Goal: Feedback & Contribution: Leave review/rating

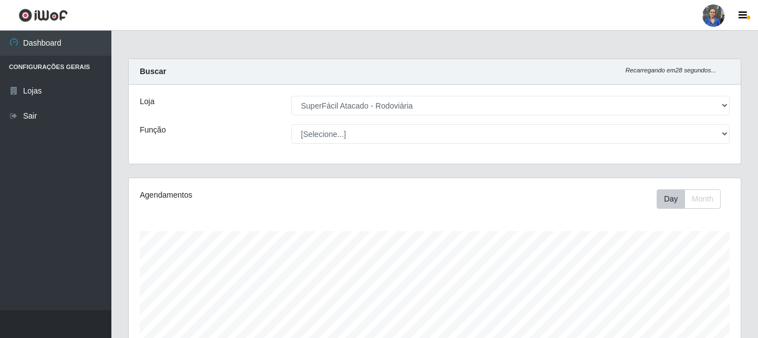
select select "400"
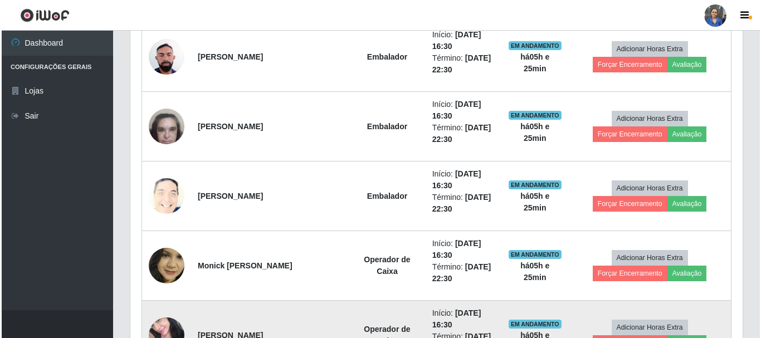
scroll to position [520, 0]
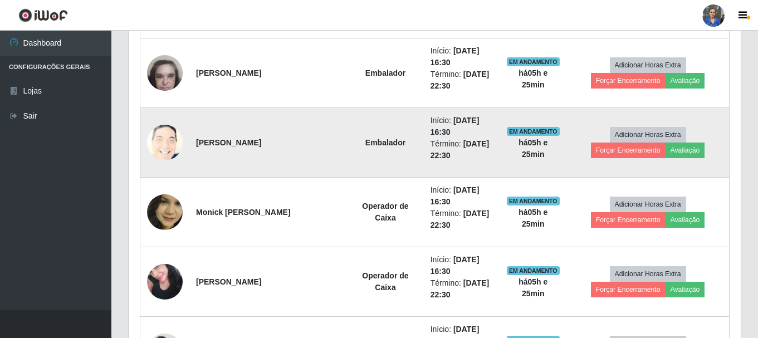
click at [159, 140] on img at bounding box center [165, 143] width 36 height 44
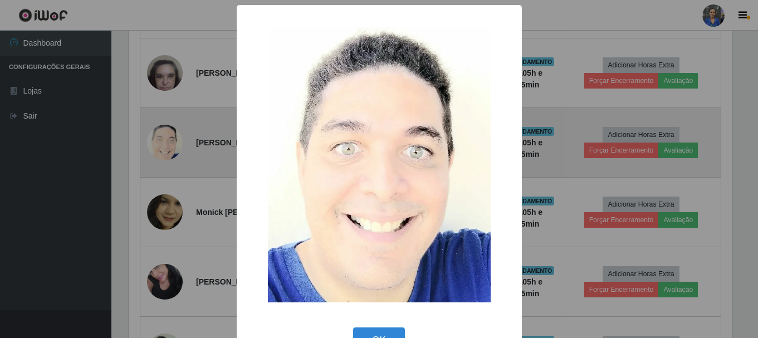
scroll to position [231, 607]
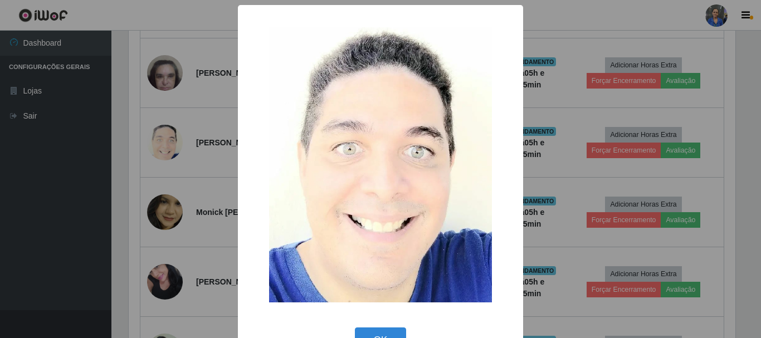
click at [160, 154] on div "× OK Cancel" at bounding box center [380, 169] width 761 height 338
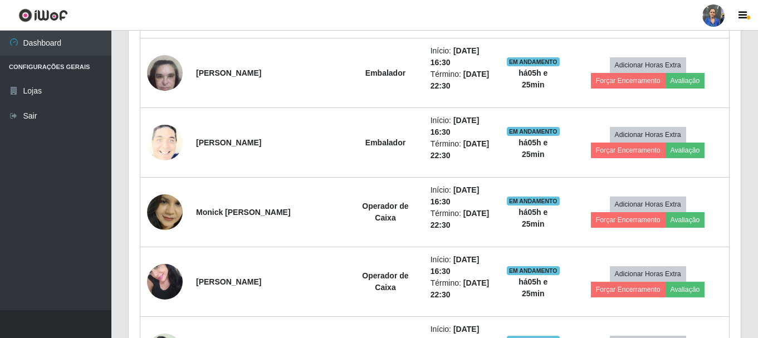
scroll to position [575, 0]
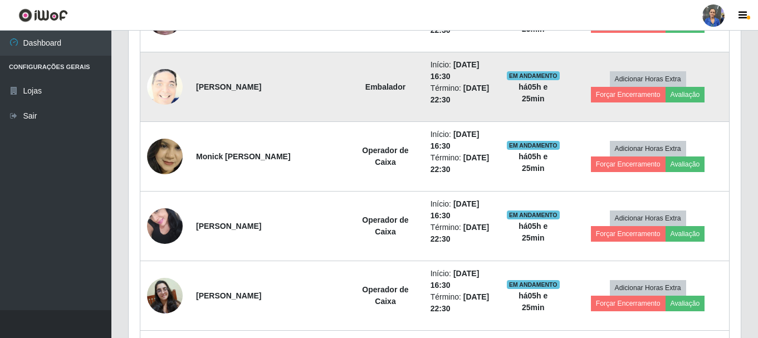
click at [158, 79] on img at bounding box center [165, 87] width 36 height 44
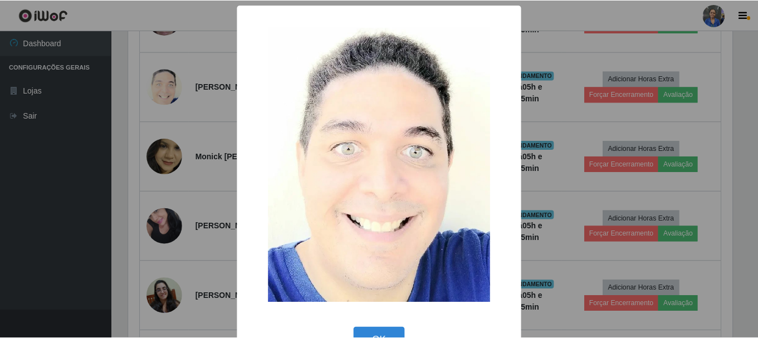
scroll to position [35, 0]
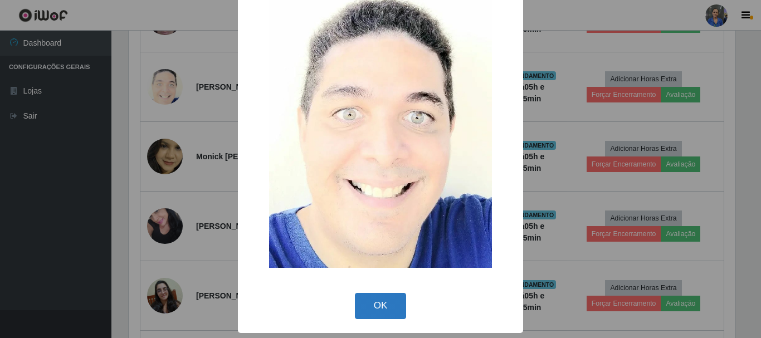
click at [359, 304] on button "OK" at bounding box center [381, 306] width 52 height 26
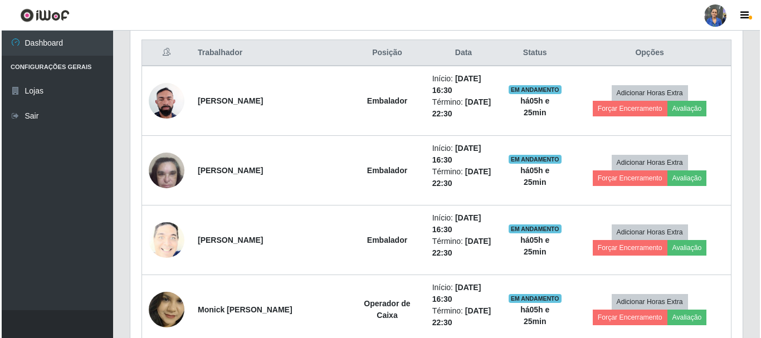
scroll to position [464, 0]
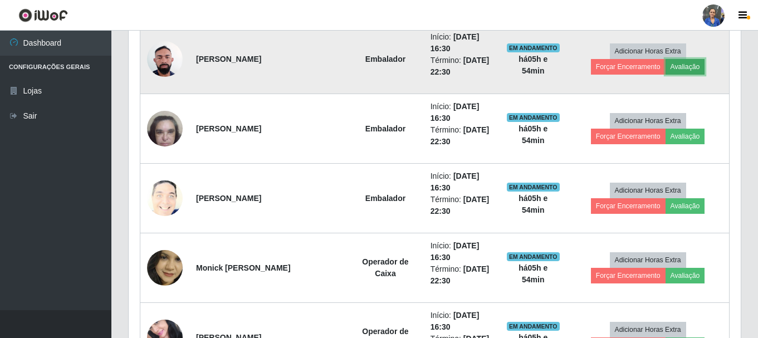
click at [666, 66] on button "Avaliação" at bounding box center [686, 67] width 40 height 16
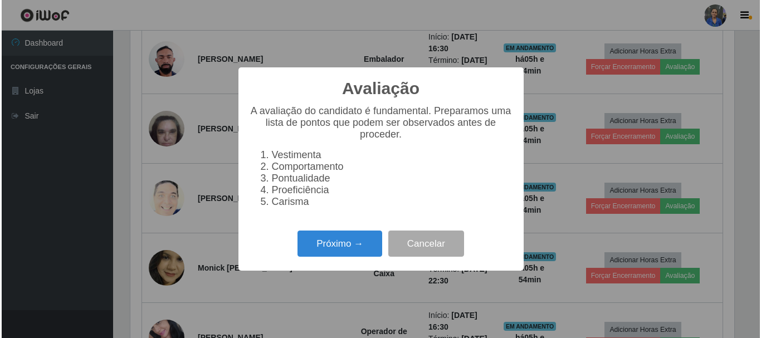
scroll to position [231, 607]
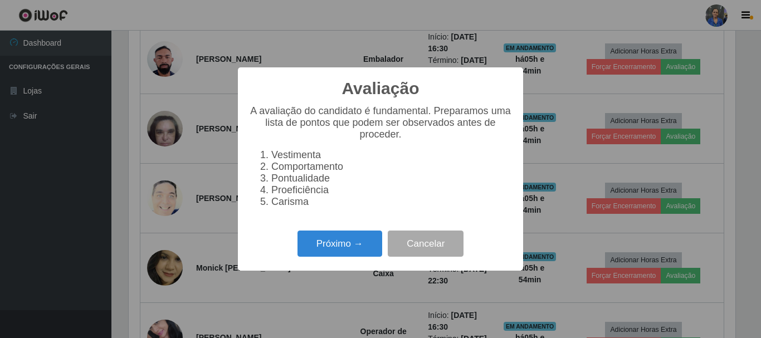
click at [373, 228] on div "Avaliação × A avaliação do candidato é fundamental. Preparamos uma lista de pon…" at bounding box center [380, 168] width 285 height 203
click at [360, 253] on button "Próximo →" at bounding box center [339, 244] width 85 height 26
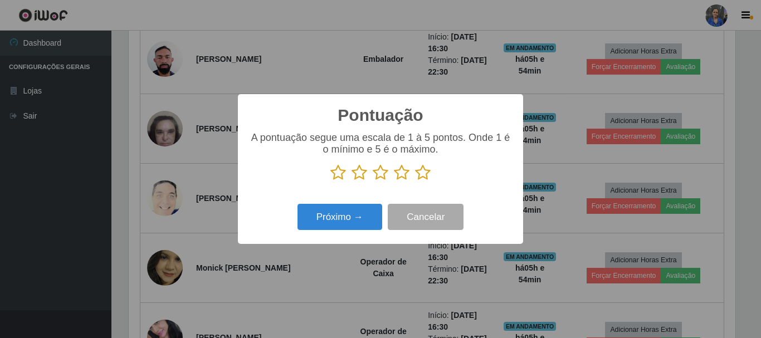
scroll to position [556721, 556346]
drag, startPoint x: 426, startPoint y: 172, endPoint x: 351, endPoint y: 206, distance: 81.7
click at [421, 175] on icon at bounding box center [423, 172] width 16 height 17
click at [415, 181] on input "radio" at bounding box center [415, 181] width 0 height 0
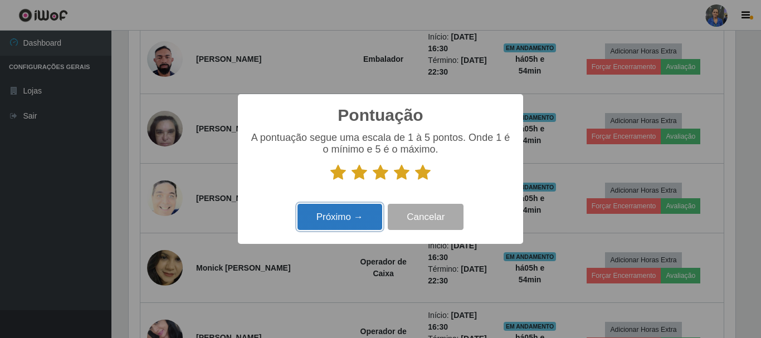
click at [346, 209] on button "Próximo →" at bounding box center [339, 217] width 85 height 26
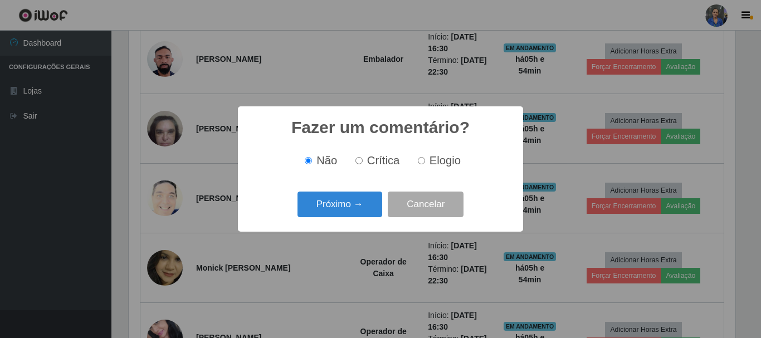
click at [346, 209] on button "Próximo →" at bounding box center [339, 205] width 85 height 26
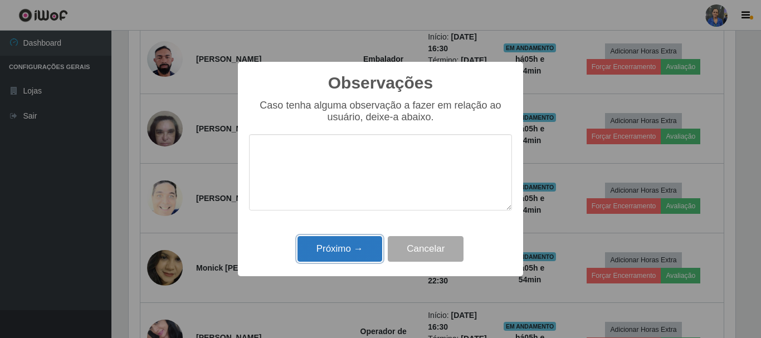
click at [340, 250] on button "Próximo →" at bounding box center [339, 249] width 85 height 26
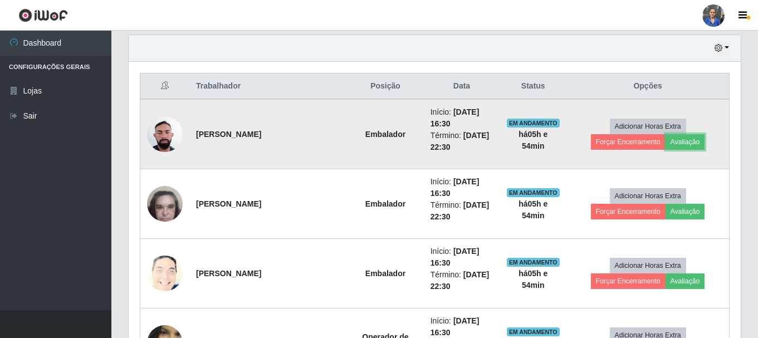
scroll to position [408, 0]
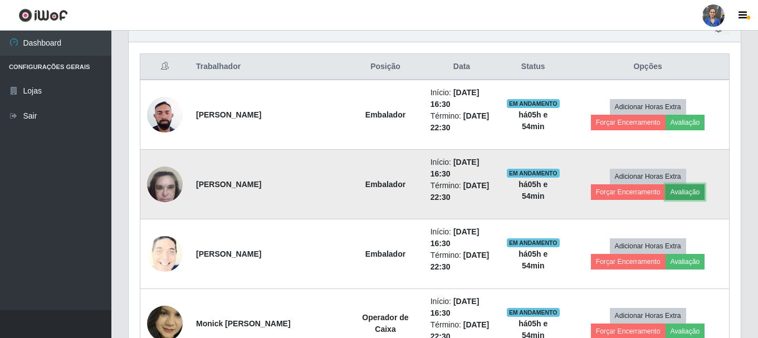
click at [666, 194] on button "Avaliação" at bounding box center [686, 192] width 40 height 16
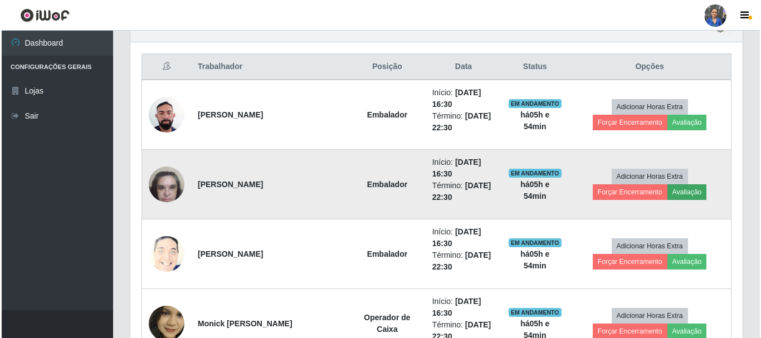
scroll to position [231, 607]
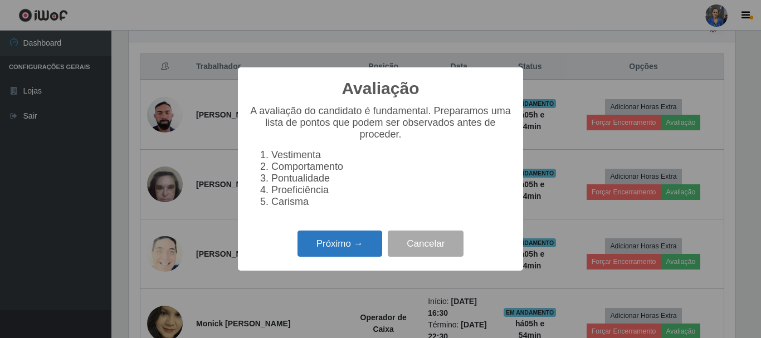
click at [347, 241] on button "Próximo →" at bounding box center [339, 244] width 85 height 26
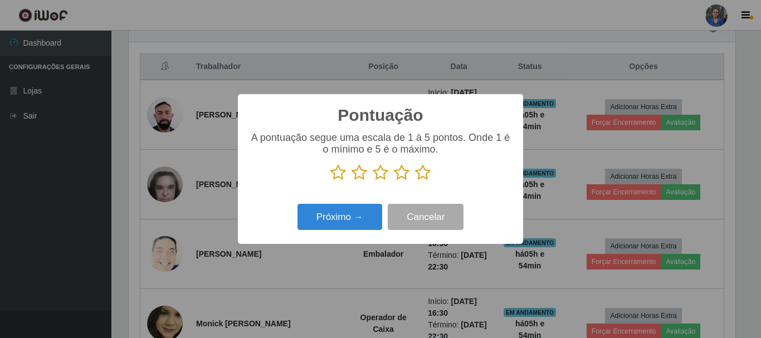
click at [430, 169] on icon at bounding box center [423, 172] width 16 height 17
click at [415, 181] on input "radio" at bounding box center [415, 181] width 0 height 0
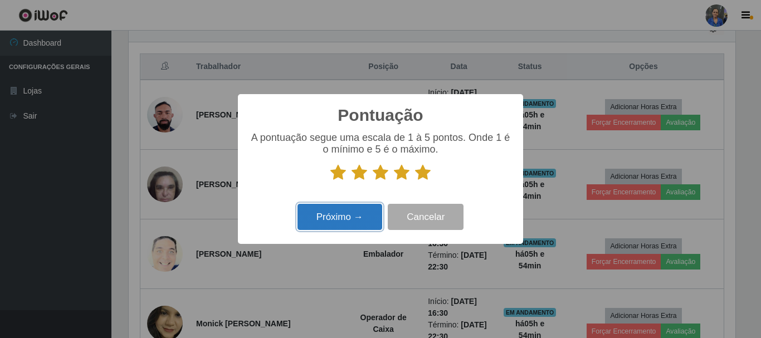
click at [364, 227] on button "Próximo →" at bounding box center [339, 217] width 85 height 26
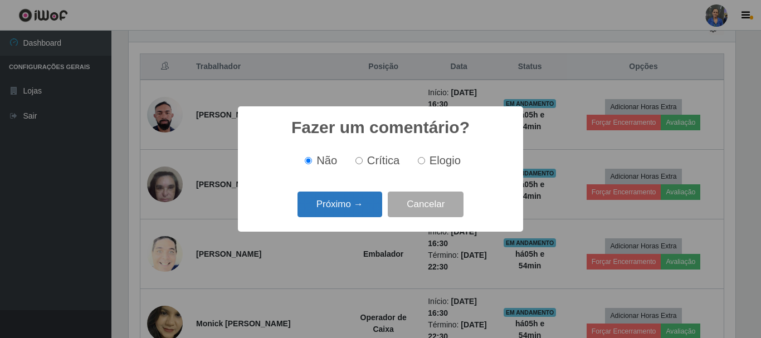
click at [366, 213] on button "Próximo →" at bounding box center [339, 205] width 85 height 26
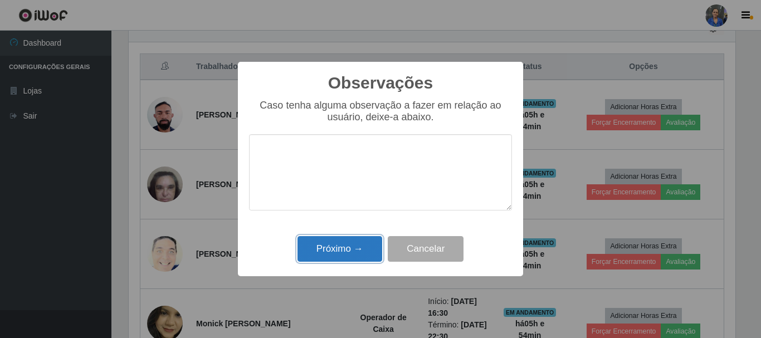
click at [349, 244] on button "Próximo →" at bounding box center [339, 249] width 85 height 26
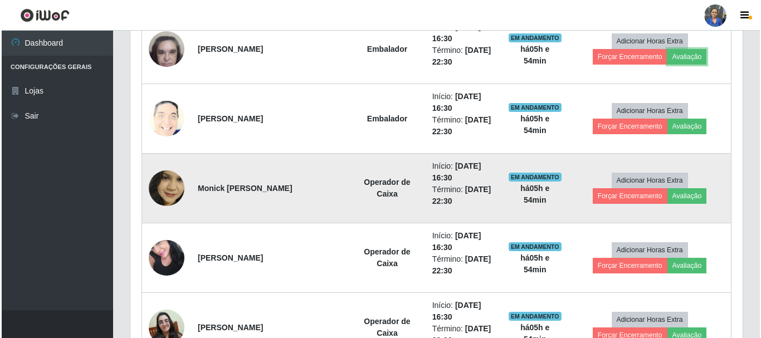
scroll to position [575, 0]
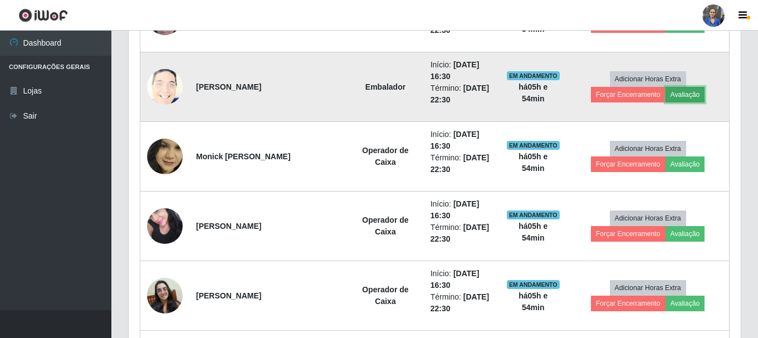
click at [666, 98] on button "Avaliação" at bounding box center [686, 95] width 40 height 16
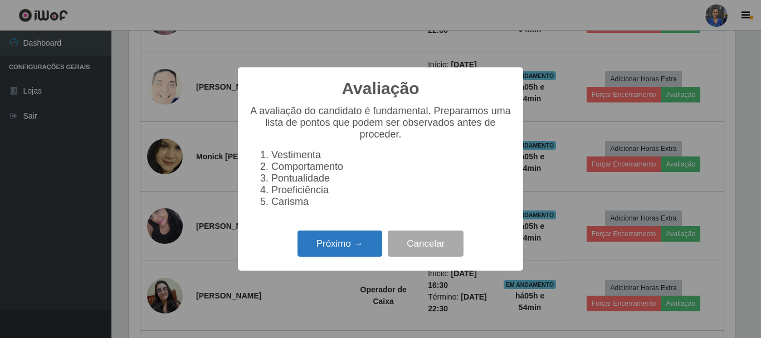
click at [347, 249] on button "Próximo →" at bounding box center [339, 244] width 85 height 26
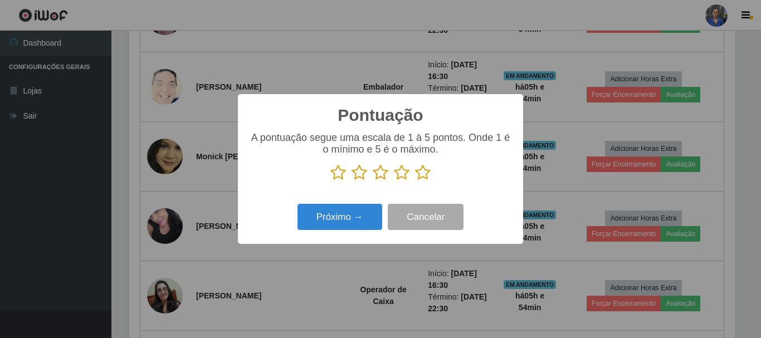
click at [424, 170] on icon at bounding box center [423, 172] width 16 height 17
click at [415, 181] on input "radio" at bounding box center [415, 181] width 0 height 0
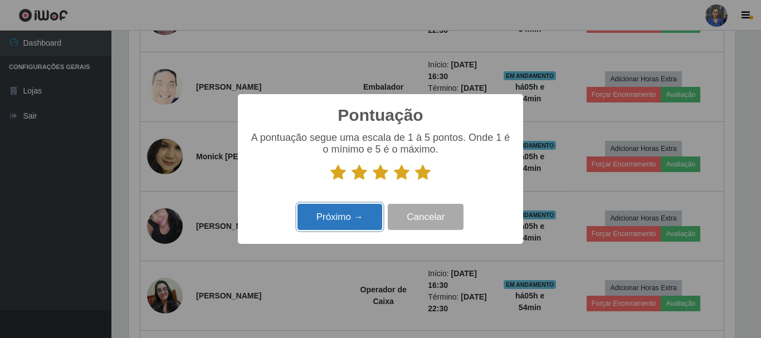
click at [348, 211] on button "Próximo →" at bounding box center [339, 217] width 85 height 26
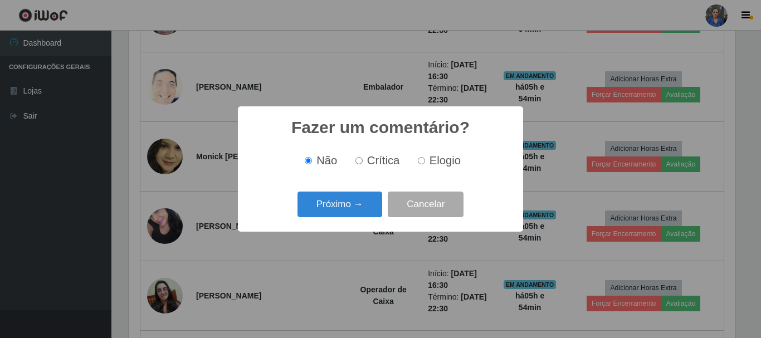
click at [348, 211] on button "Próximo →" at bounding box center [339, 205] width 85 height 26
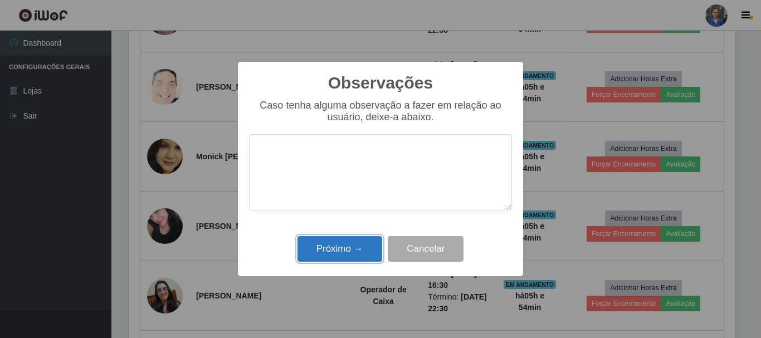
click at [342, 247] on button "Próximo →" at bounding box center [339, 249] width 85 height 26
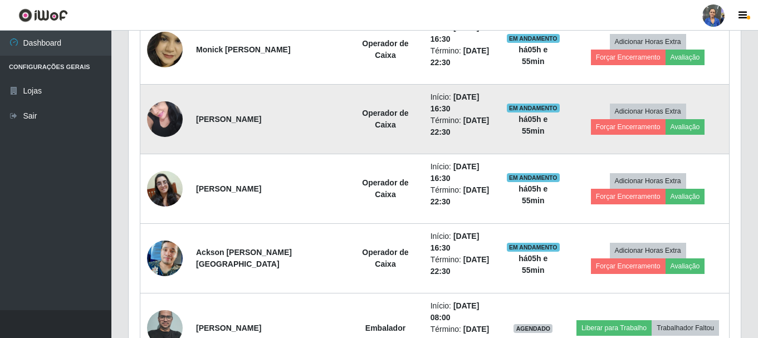
scroll to position [687, 0]
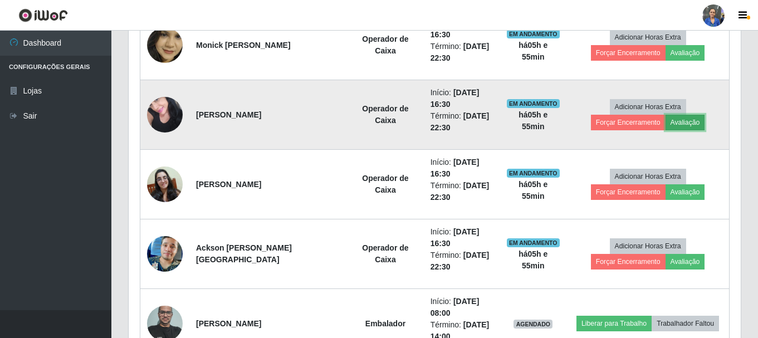
click at [666, 123] on button "Avaliação" at bounding box center [686, 123] width 40 height 16
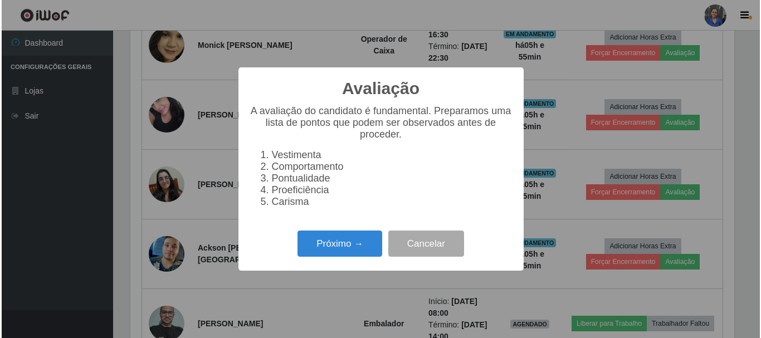
scroll to position [231, 607]
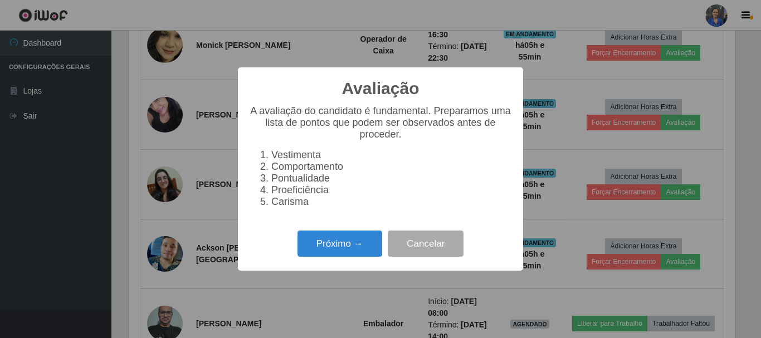
click at [348, 236] on div "Próximo → Cancelar" at bounding box center [380, 244] width 263 height 32
click at [348, 247] on button "Próximo →" at bounding box center [339, 244] width 85 height 26
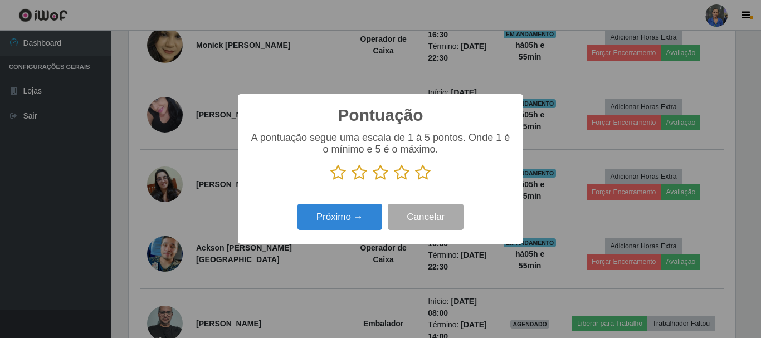
scroll to position [556721, 556346]
click at [426, 170] on icon at bounding box center [423, 172] width 16 height 17
click at [415, 181] on input "radio" at bounding box center [415, 181] width 0 height 0
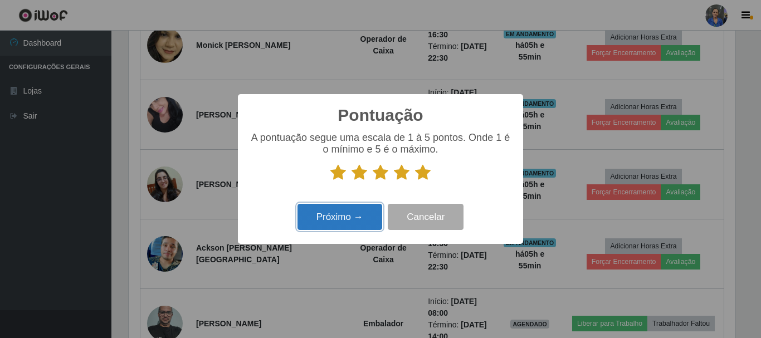
click at [341, 230] on button "Próximo →" at bounding box center [339, 217] width 85 height 26
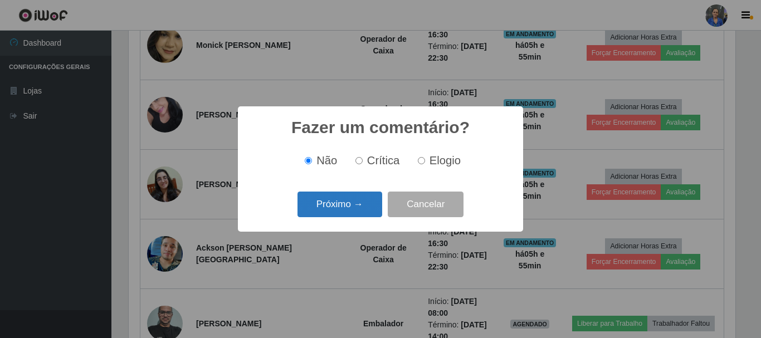
click at [350, 212] on button "Próximo →" at bounding box center [339, 205] width 85 height 26
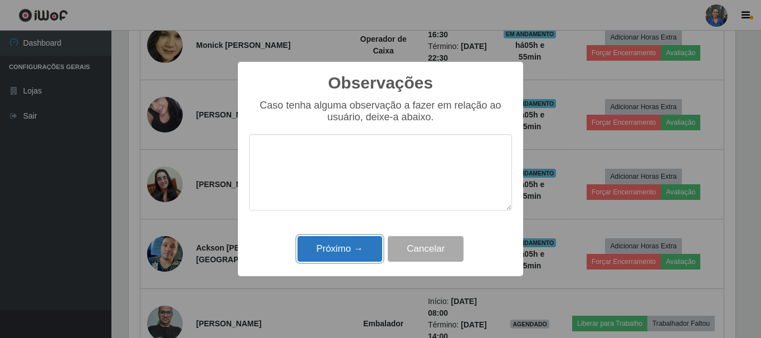
click at [341, 257] on button "Próximo →" at bounding box center [339, 249] width 85 height 26
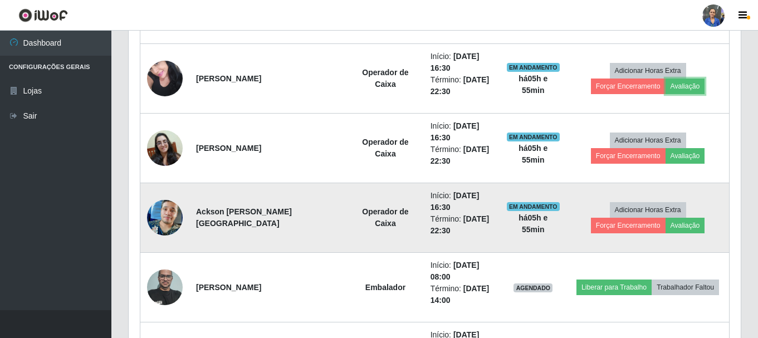
scroll to position [742, 0]
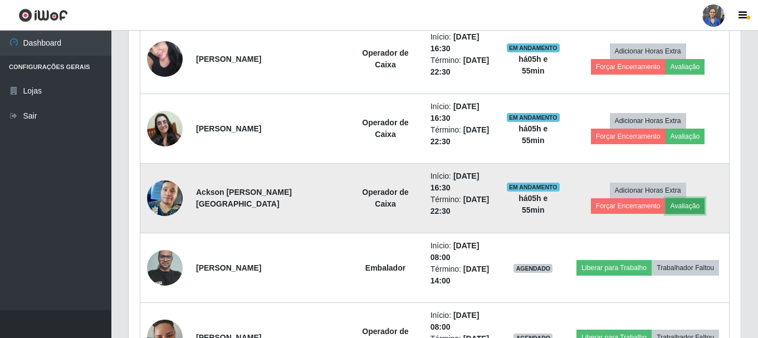
click at [666, 200] on button "Avaliação" at bounding box center [686, 206] width 40 height 16
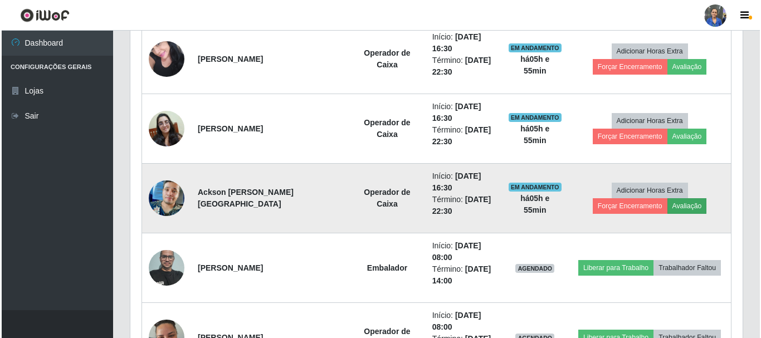
scroll to position [231, 607]
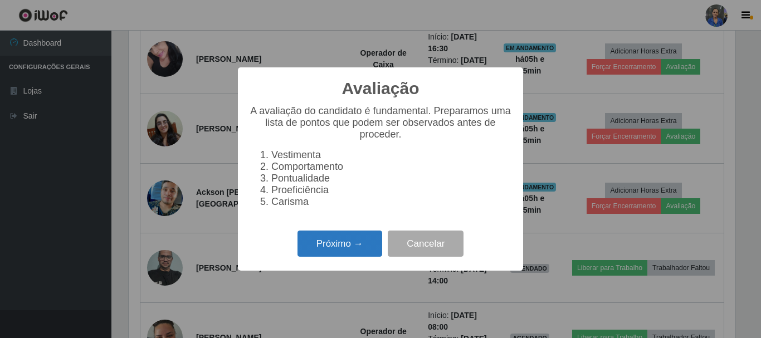
click at [340, 245] on button "Próximo →" at bounding box center [339, 244] width 85 height 26
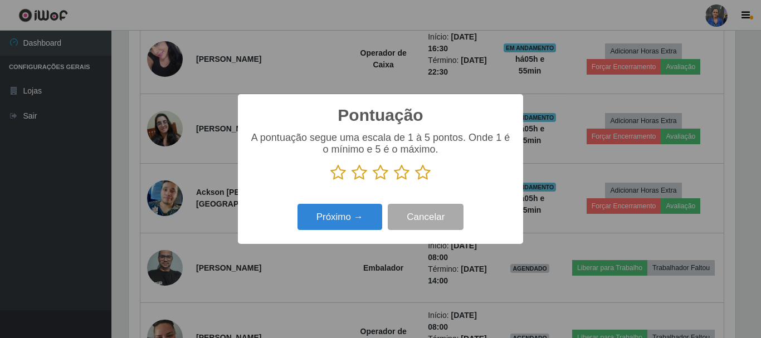
scroll to position [556721, 556346]
click at [424, 171] on icon at bounding box center [423, 172] width 16 height 17
click at [415, 181] on input "radio" at bounding box center [415, 181] width 0 height 0
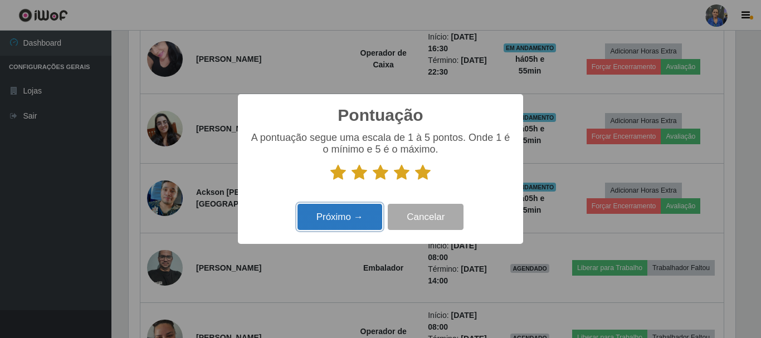
click at [360, 219] on button "Próximo →" at bounding box center [339, 217] width 85 height 26
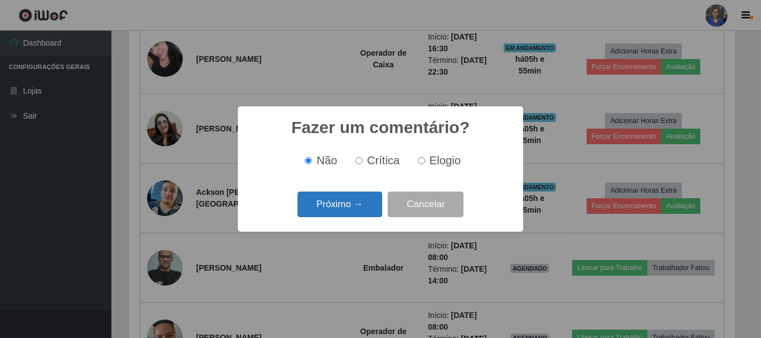
click at [361, 208] on button "Próximo →" at bounding box center [339, 205] width 85 height 26
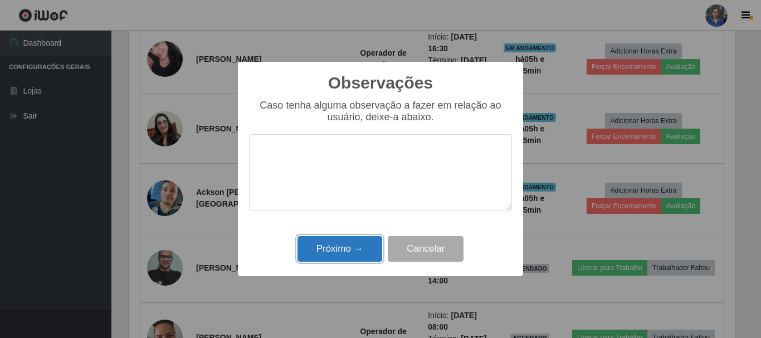
click at [359, 242] on button "Próximo →" at bounding box center [339, 249] width 85 height 26
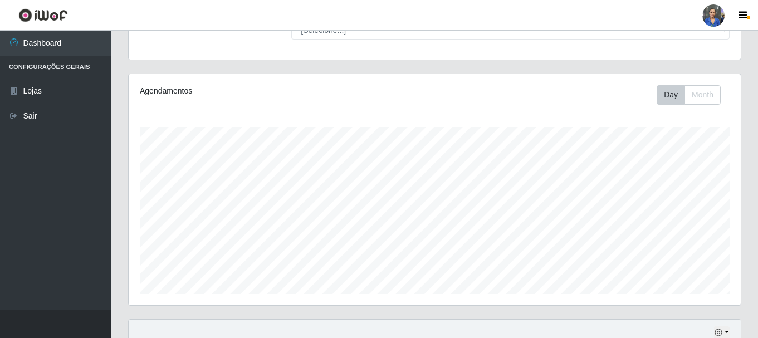
scroll to position [241, 0]
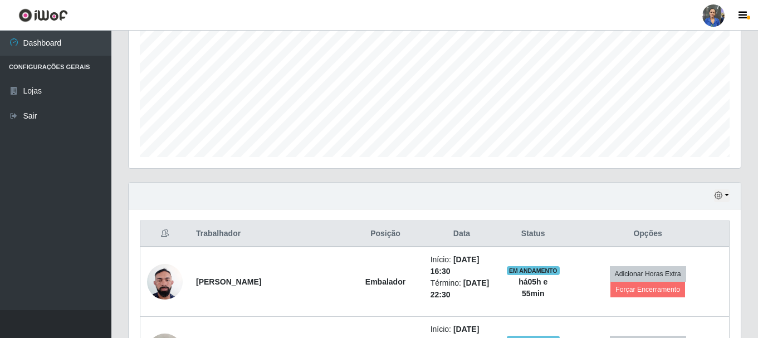
click at [713, 191] on div "Hoje 1 dia 3 dias 1 Semana Não encerrados" at bounding box center [435, 196] width 612 height 27
click at [717, 193] on icon "button" at bounding box center [719, 196] width 8 height 8
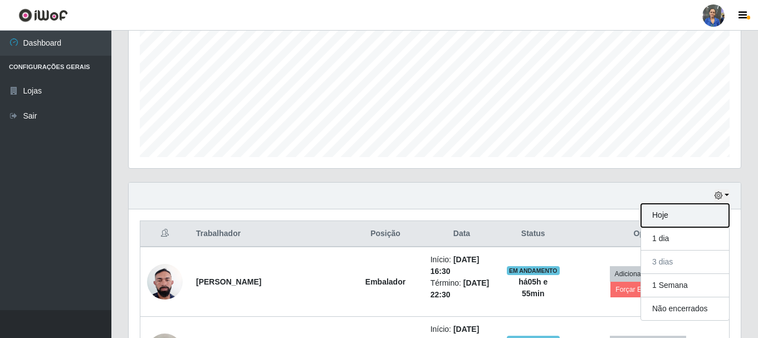
click at [673, 221] on button "Hoje" at bounding box center [685, 215] width 88 height 23
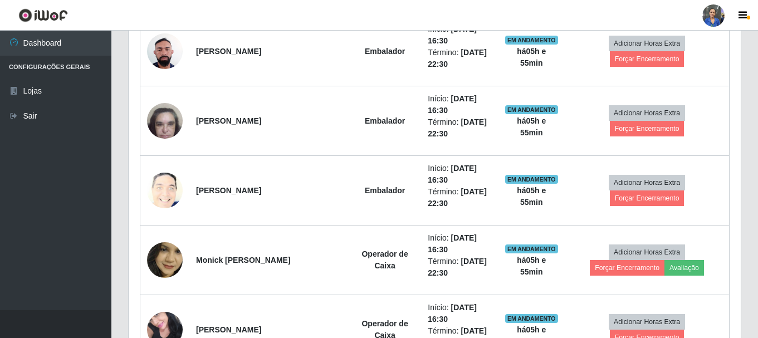
scroll to position [0, 0]
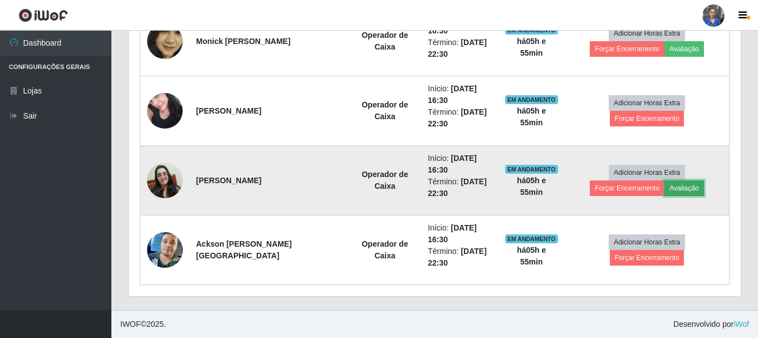
click at [664, 192] on button "Avaliação" at bounding box center [684, 188] width 40 height 16
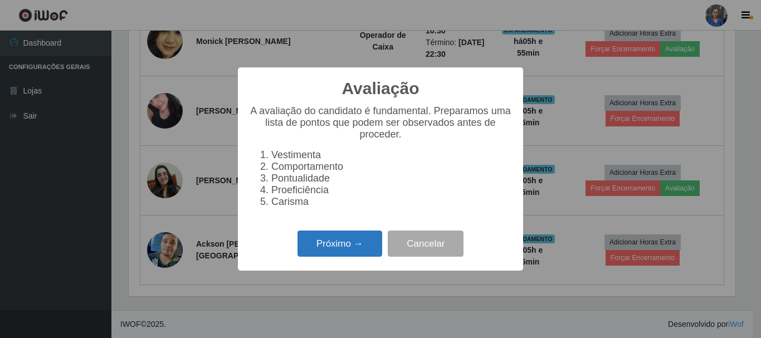
click at [356, 251] on button "Próximo →" at bounding box center [339, 244] width 85 height 26
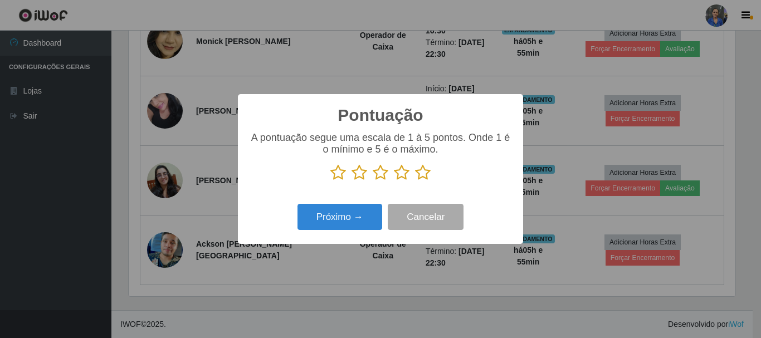
click at [423, 174] on icon at bounding box center [423, 172] width 16 height 17
click at [415, 181] on input "radio" at bounding box center [415, 181] width 0 height 0
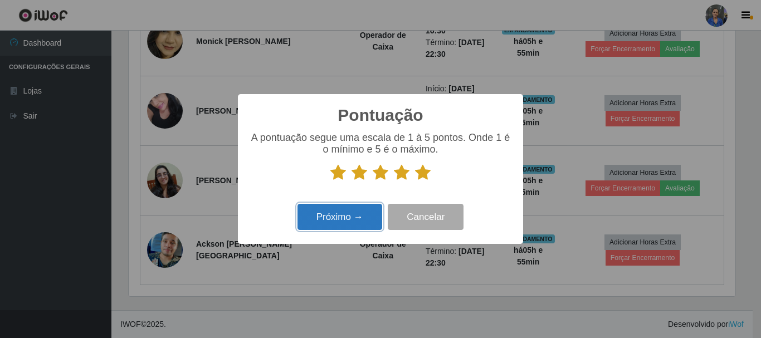
click at [340, 208] on button "Próximo →" at bounding box center [339, 217] width 85 height 26
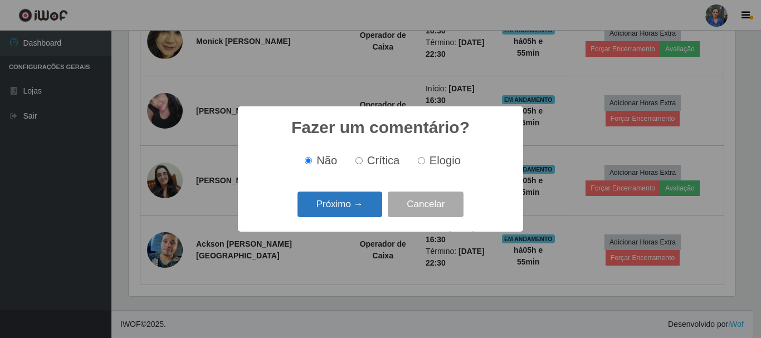
click at [345, 217] on button "Próximo →" at bounding box center [339, 205] width 85 height 26
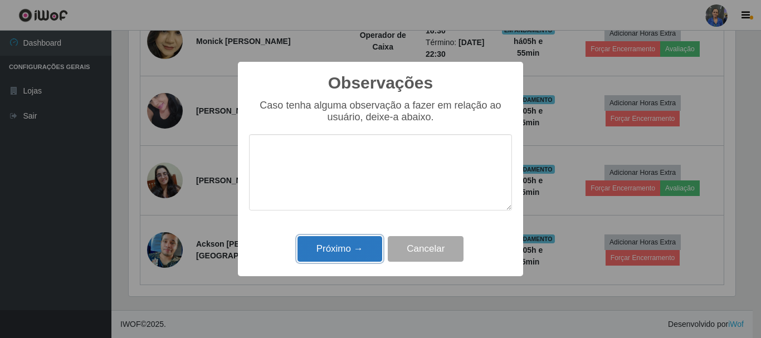
click at [344, 245] on button "Próximo →" at bounding box center [339, 249] width 85 height 26
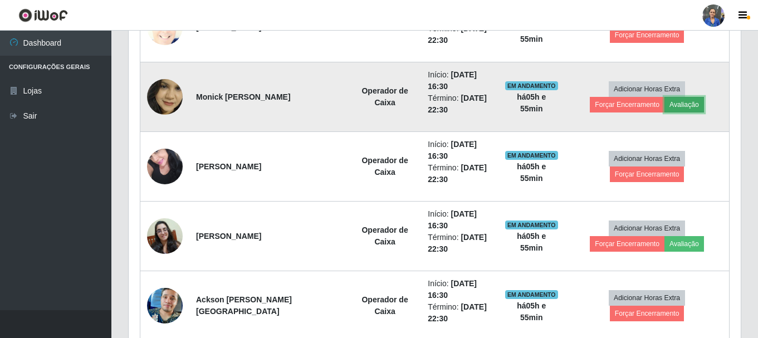
click at [664, 106] on button "Avaliação" at bounding box center [684, 105] width 40 height 16
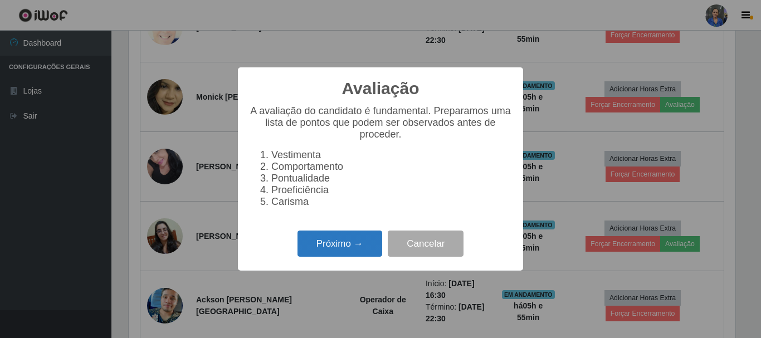
click at [350, 249] on button "Próximo →" at bounding box center [339, 244] width 85 height 26
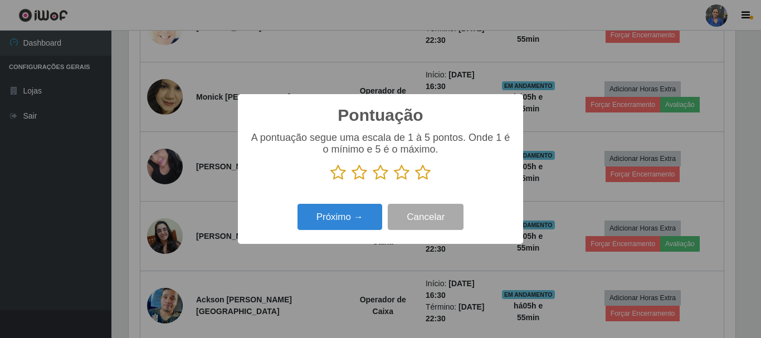
click at [418, 178] on icon at bounding box center [423, 172] width 16 height 17
click at [415, 181] on input "radio" at bounding box center [415, 181] width 0 height 0
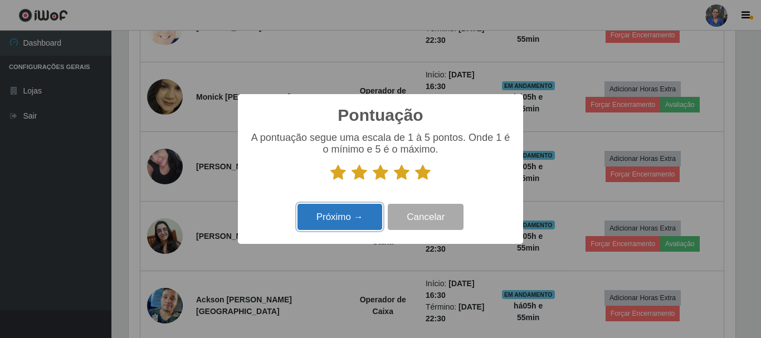
click at [346, 210] on button "Próximo →" at bounding box center [339, 217] width 85 height 26
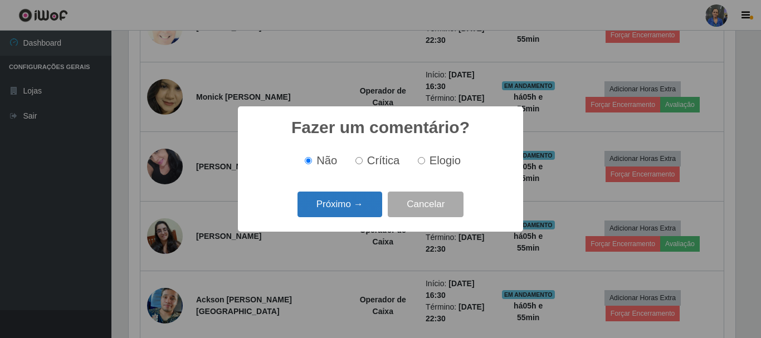
click at [345, 204] on button "Próximo →" at bounding box center [339, 205] width 85 height 26
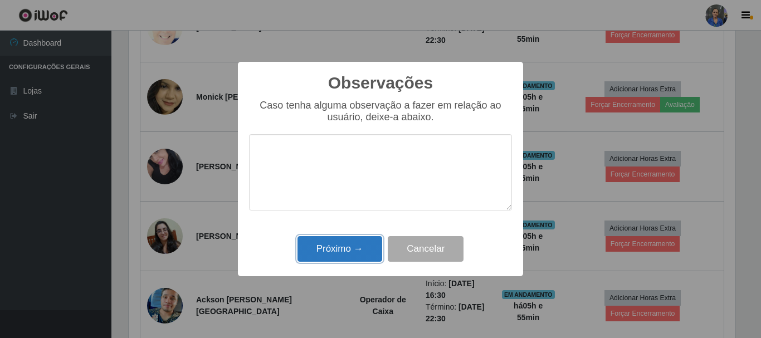
click at [346, 246] on button "Próximo →" at bounding box center [339, 249] width 85 height 26
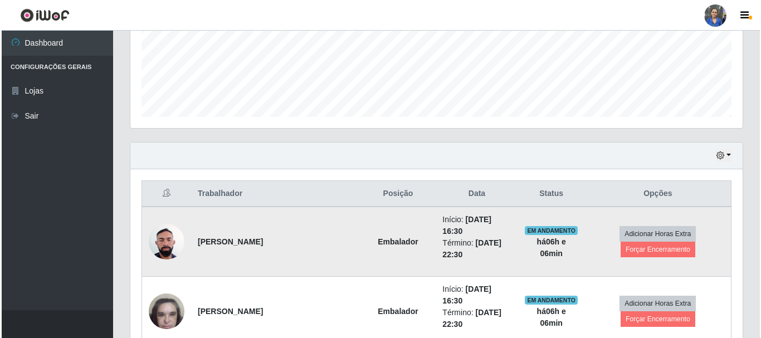
scroll to position [301, 0]
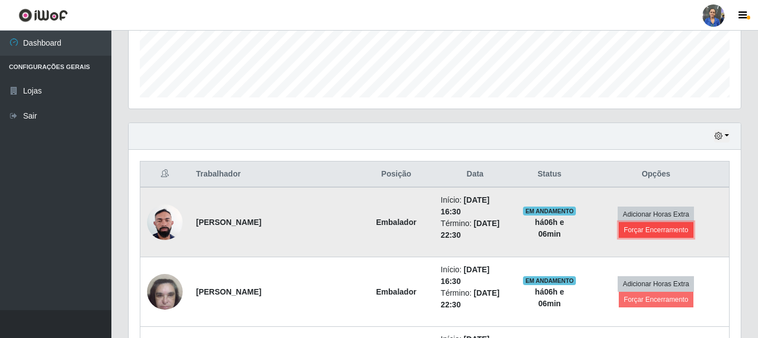
click at [667, 234] on button "Forçar Encerramento" at bounding box center [656, 230] width 75 height 16
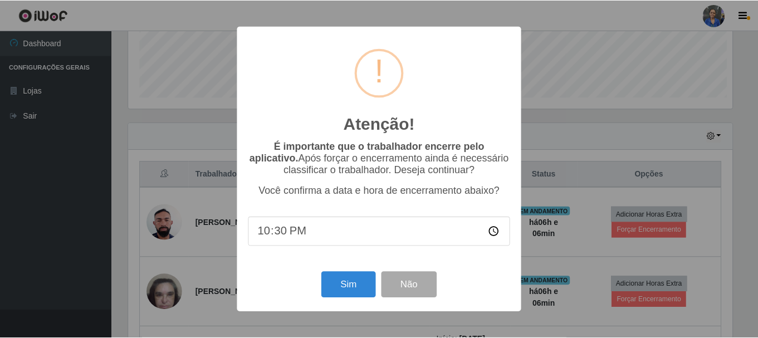
scroll to position [231, 607]
click at [332, 286] on button "Sim" at bounding box center [349, 285] width 54 height 26
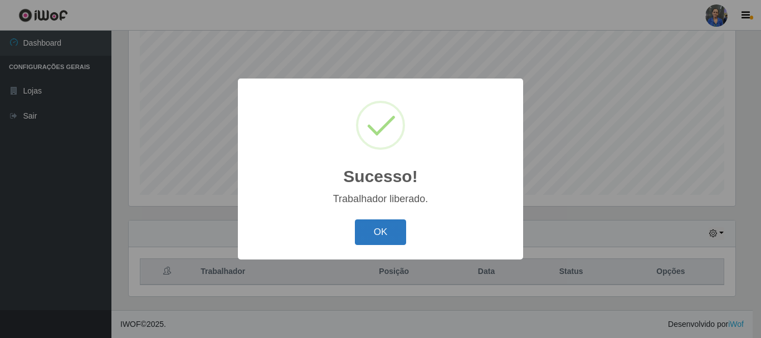
click at [383, 236] on button "OK" at bounding box center [381, 232] width 52 height 26
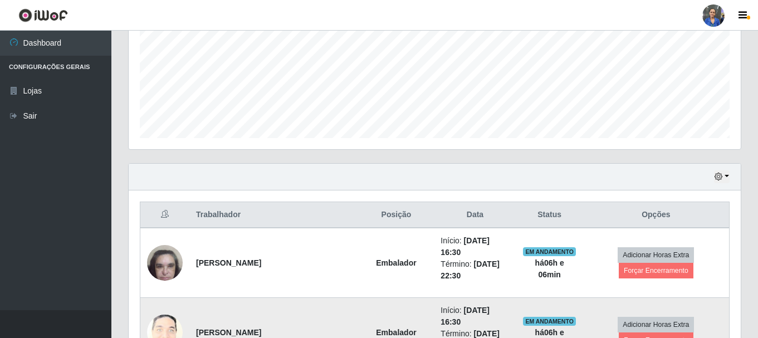
scroll to position [370, 0]
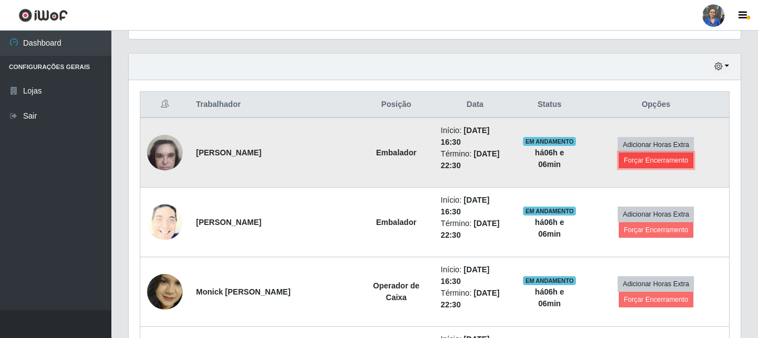
click at [662, 165] on button "Forçar Encerramento" at bounding box center [656, 161] width 75 height 16
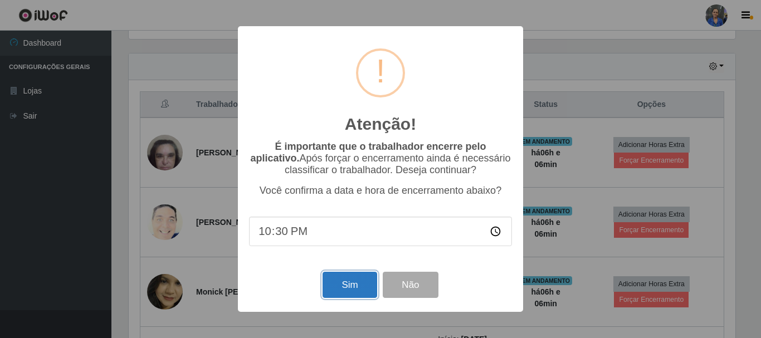
click at [348, 293] on button "Sim" at bounding box center [349, 285] width 54 height 26
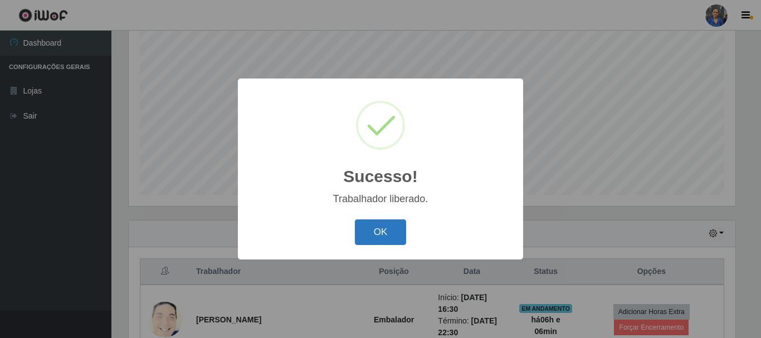
click at [385, 235] on button "OK" at bounding box center [381, 232] width 52 height 26
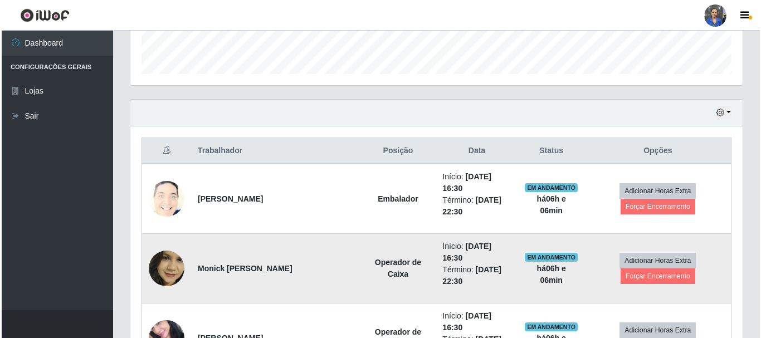
scroll to position [370, 0]
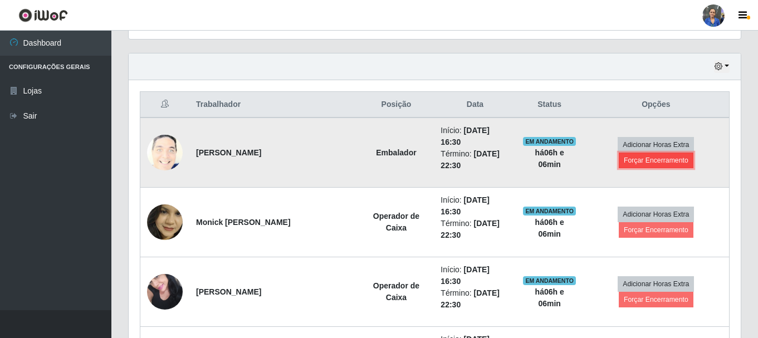
click at [653, 165] on button "Forçar Encerramento" at bounding box center [656, 161] width 75 height 16
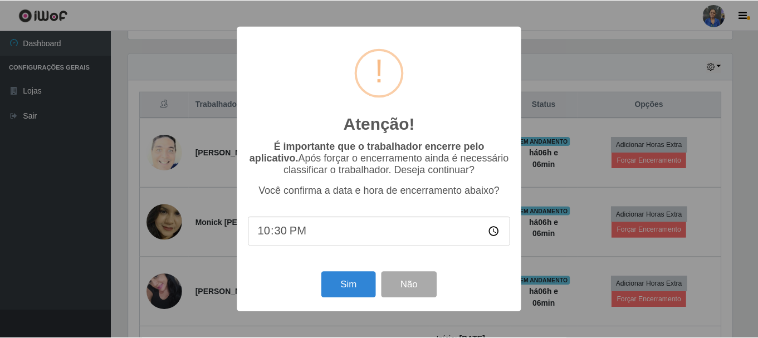
scroll to position [231, 607]
click at [350, 284] on button "Sim" at bounding box center [349, 285] width 54 height 26
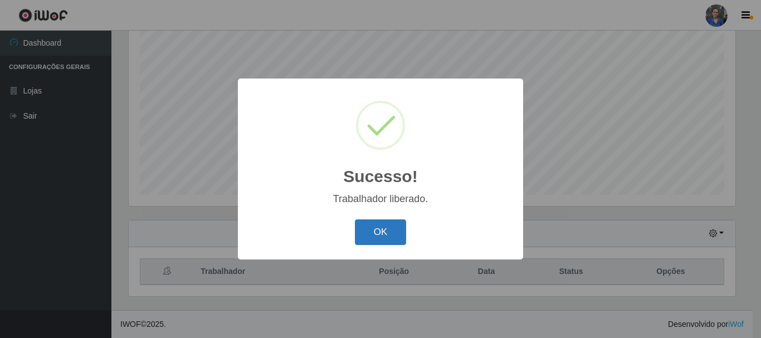
click at [385, 234] on button "OK" at bounding box center [381, 232] width 52 height 26
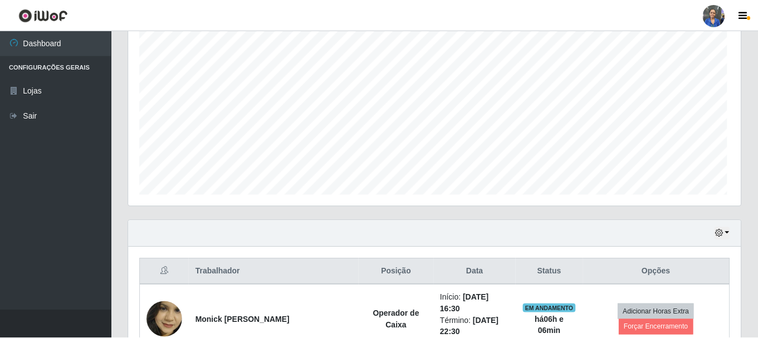
scroll to position [211, 0]
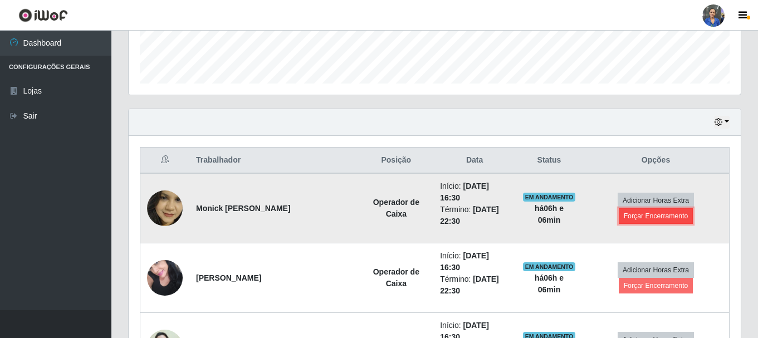
click at [663, 212] on button "Forçar Encerramento" at bounding box center [656, 216] width 75 height 16
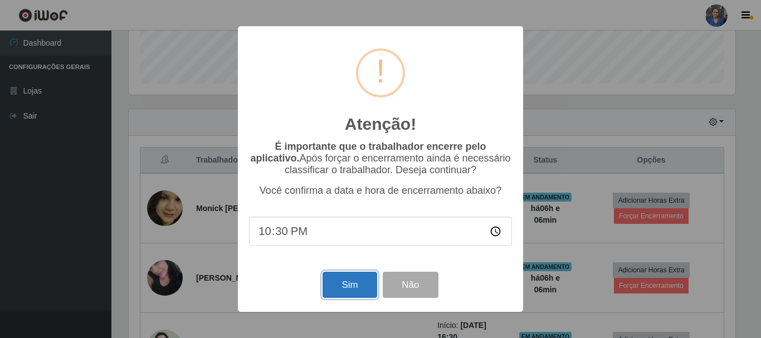
click at [337, 286] on button "Sim" at bounding box center [349, 285] width 54 height 26
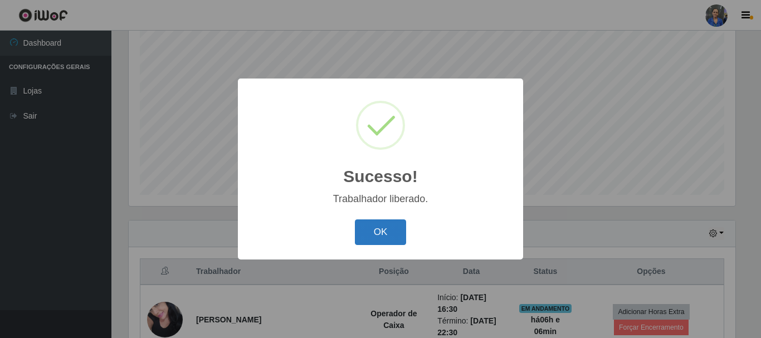
click at [398, 231] on button "OK" at bounding box center [381, 232] width 52 height 26
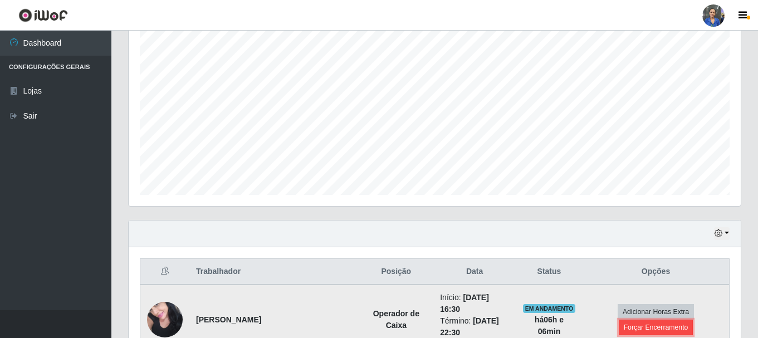
click at [628, 320] on button "Forçar Encerramento" at bounding box center [656, 328] width 75 height 16
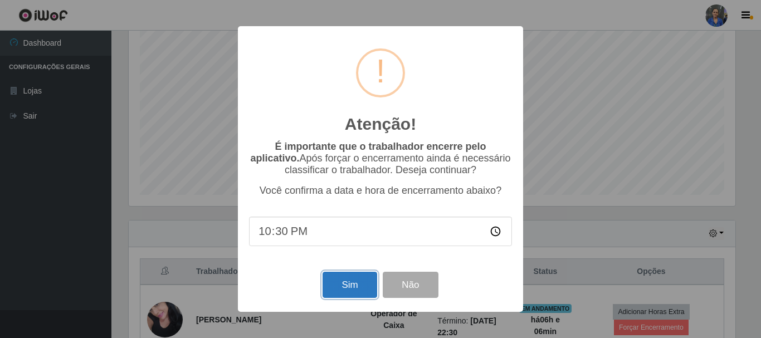
click at [353, 290] on button "Sim" at bounding box center [349, 285] width 54 height 26
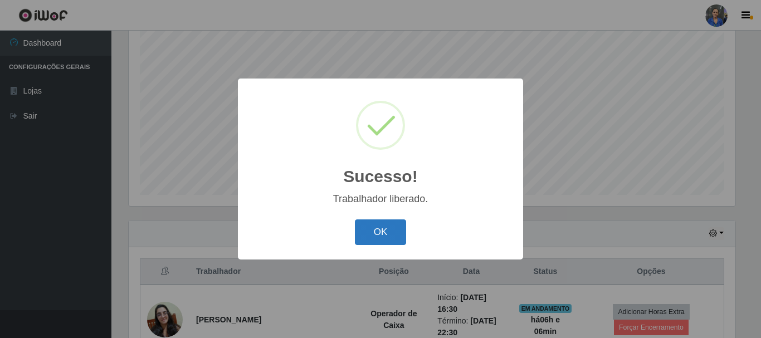
click at [395, 238] on button "OK" at bounding box center [381, 232] width 52 height 26
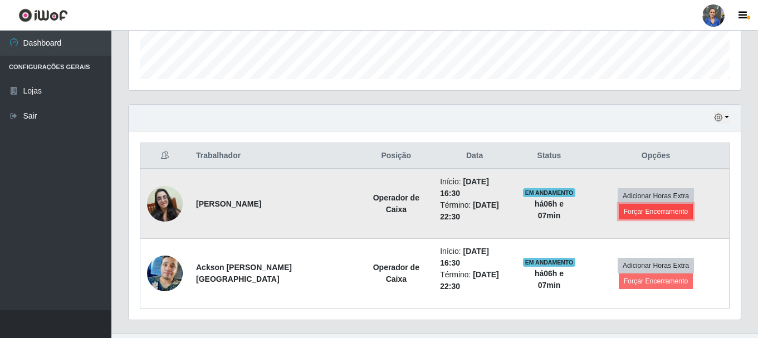
click at [633, 206] on button "Forçar Encerramento" at bounding box center [656, 212] width 75 height 16
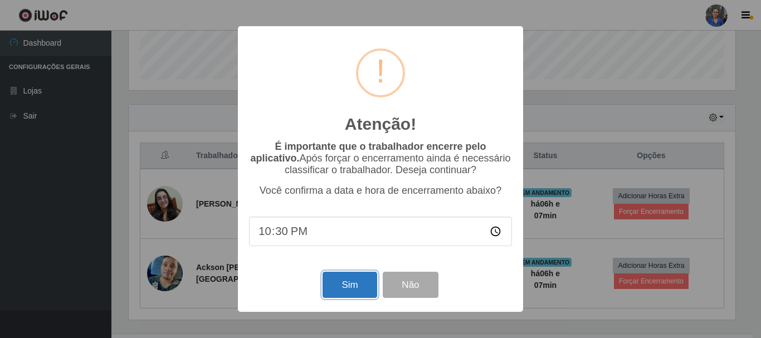
click at [368, 286] on button "Sim" at bounding box center [349, 285] width 54 height 26
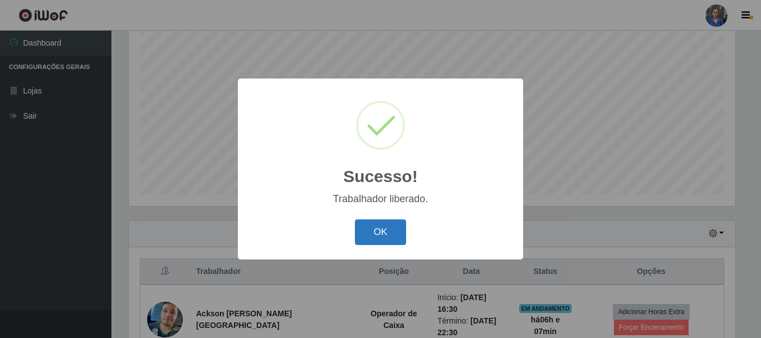
click at [396, 228] on button "OK" at bounding box center [381, 232] width 52 height 26
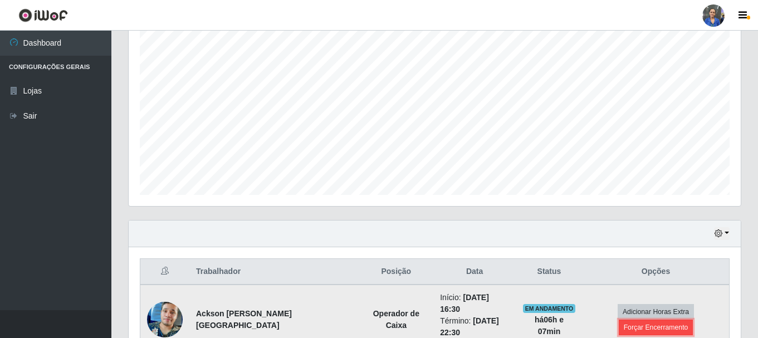
click at [655, 320] on button "Forçar Encerramento" at bounding box center [656, 328] width 75 height 16
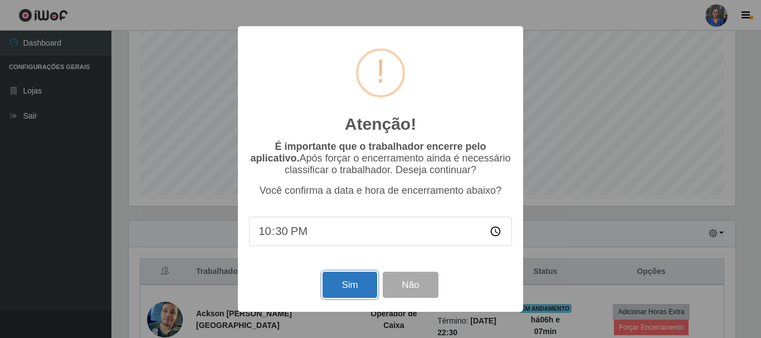
click at [339, 287] on button "Sim" at bounding box center [349, 285] width 54 height 26
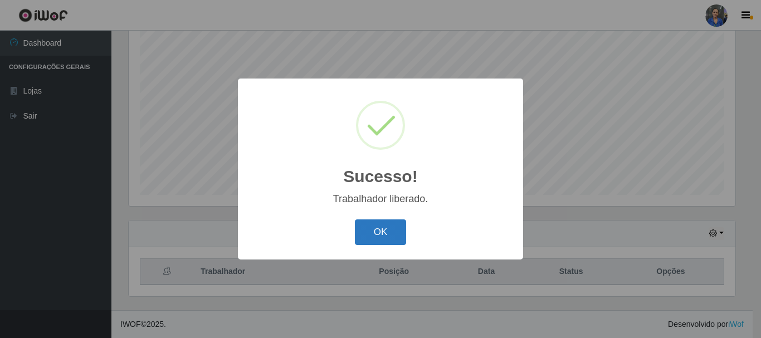
click at [390, 231] on button "OK" at bounding box center [381, 232] width 52 height 26
